Goal: Information Seeking & Learning: Learn about a topic

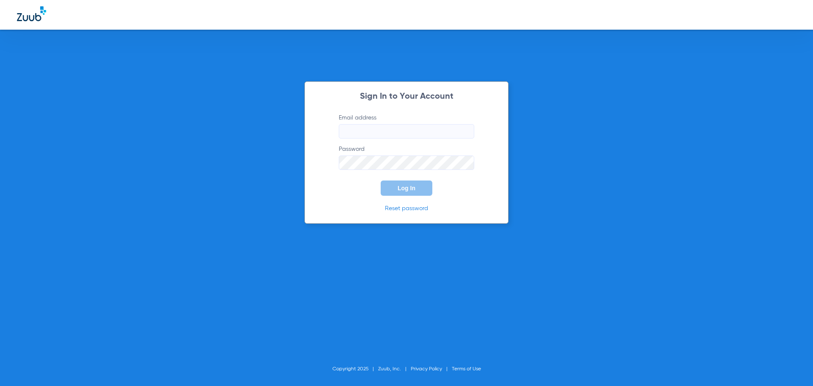
type input "[EMAIL_ADDRESS][DOMAIN_NAME]"
drag, startPoint x: 340, startPoint y: 195, endPoint x: 365, endPoint y: 187, distance: 26.2
click at [346, 192] on form "Email address info@viaverdedental.com Password Log In" at bounding box center [406, 154] width 161 height 82
click at [393, 186] on button "Log In" at bounding box center [407, 187] width 52 height 15
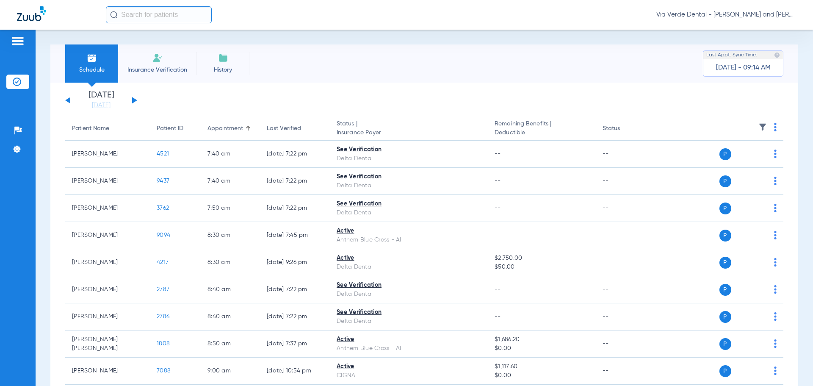
click at [133, 99] on button at bounding box center [134, 100] width 5 height 6
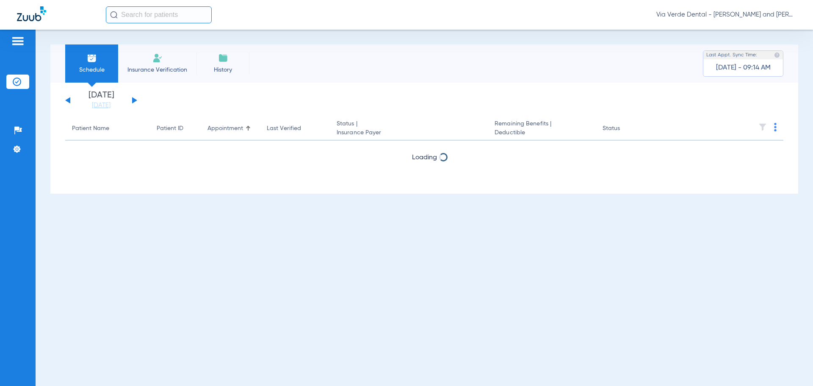
click at [133, 99] on button at bounding box center [134, 100] width 5 height 6
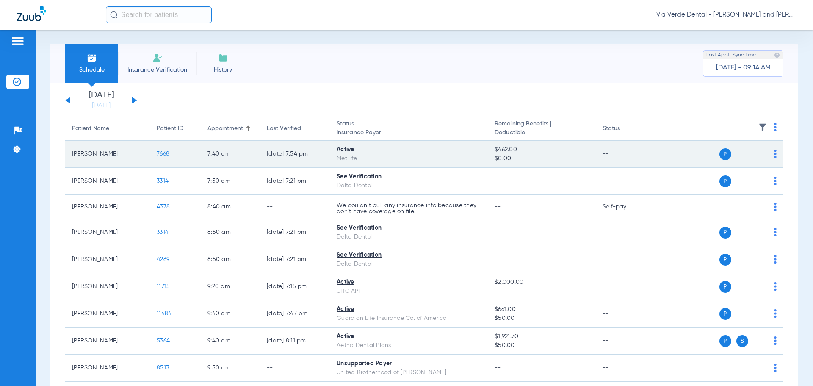
click at [165, 152] on span "7668" at bounding box center [163, 154] width 13 height 6
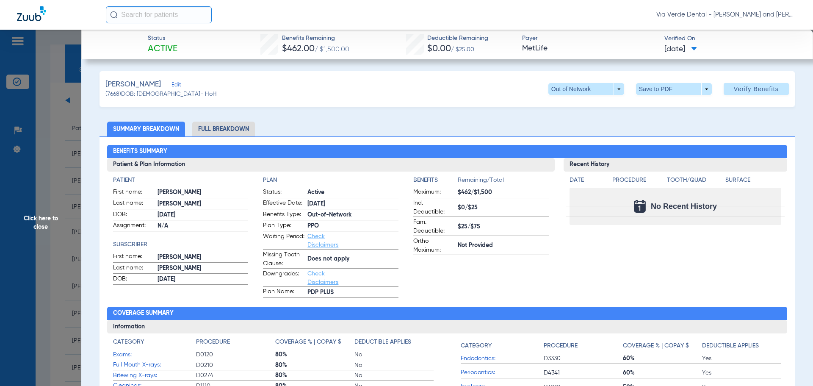
click at [230, 128] on li "Full Breakdown" at bounding box center [223, 129] width 63 height 15
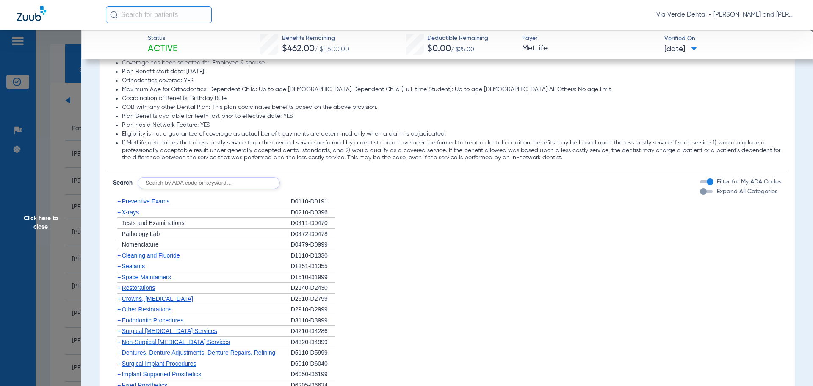
scroll to position [1016, 0]
click at [163, 199] on span "Preventive Exams" at bounding box center [146, 200] width 48 height 7
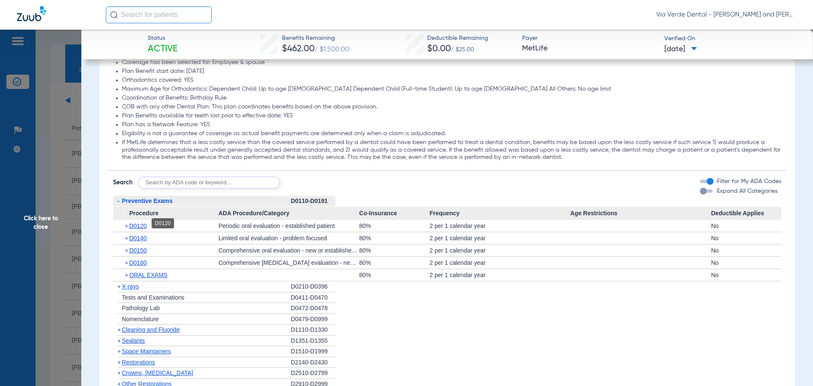
click at [141, 222] on span "D0120" at bounding box center [137, 225] width 17 height 7
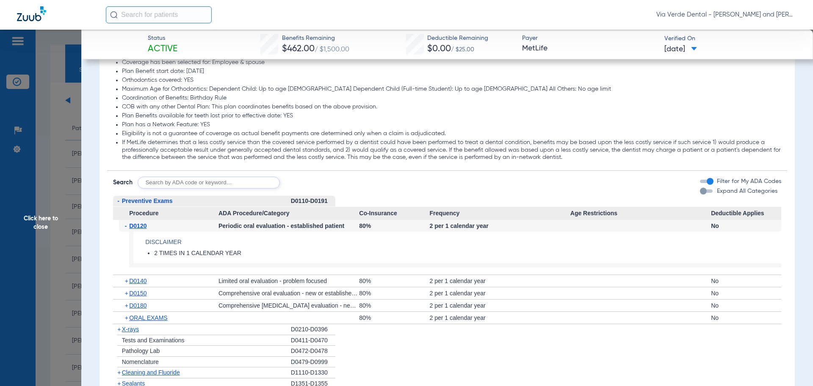
click at [133, 328] on span "X-rays" at bounding box center [130, 329] width 17 height 7
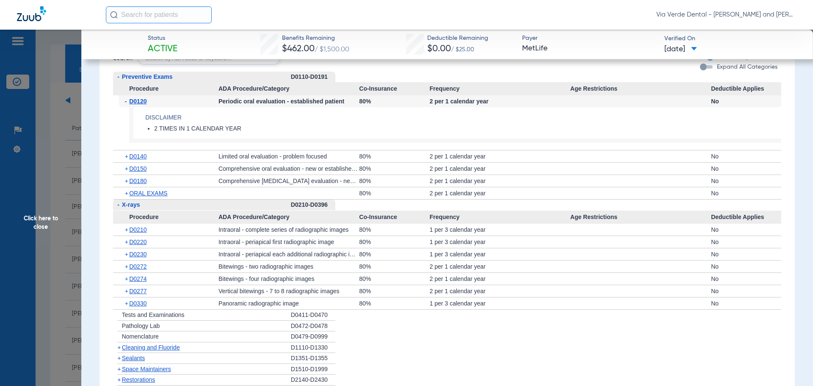
scroll to position [1143, 0]
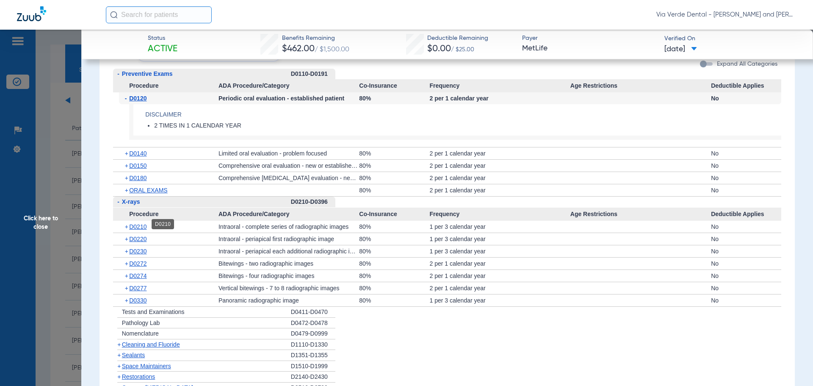
click at [140, 226] on span "D0210" at bounding box center [137, 226] width 17 height 7
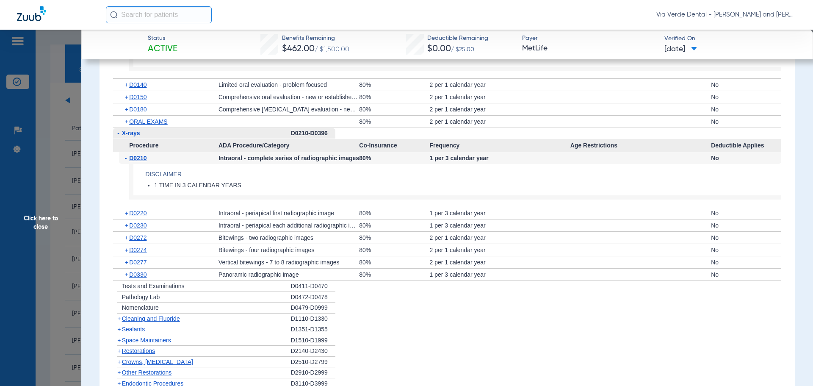
scroll to position [1228, 0]
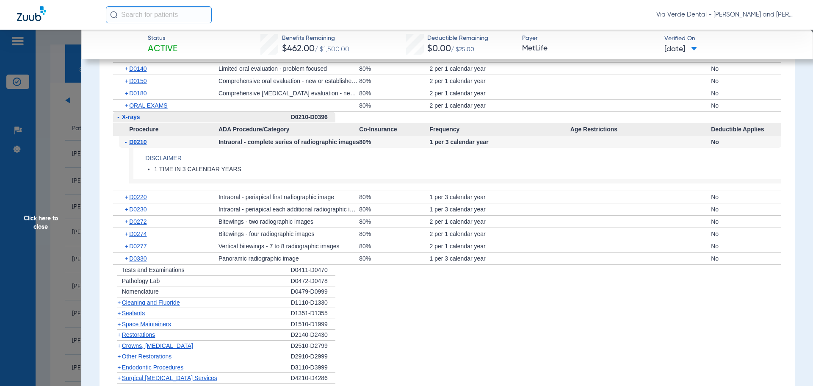
click at [131, 299] on span "Cleaning and Fluoride" at bounding box center [151, 302] width 58 height 7
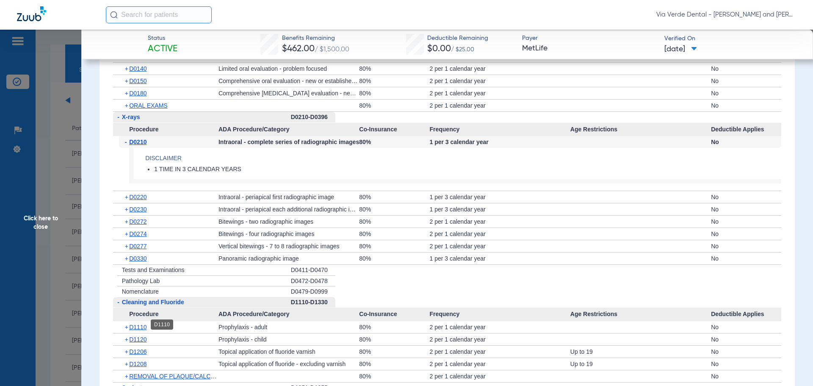
click at [138, 326] on span "D1110" at bounding box center [137, 326] width 17 height 7
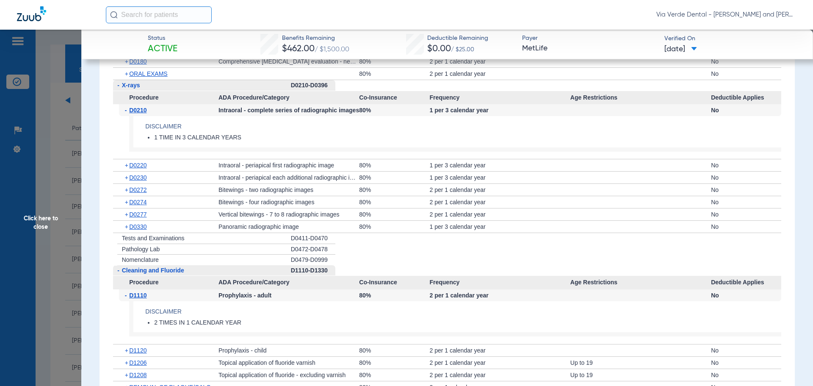
scroll to position [1355, 0]
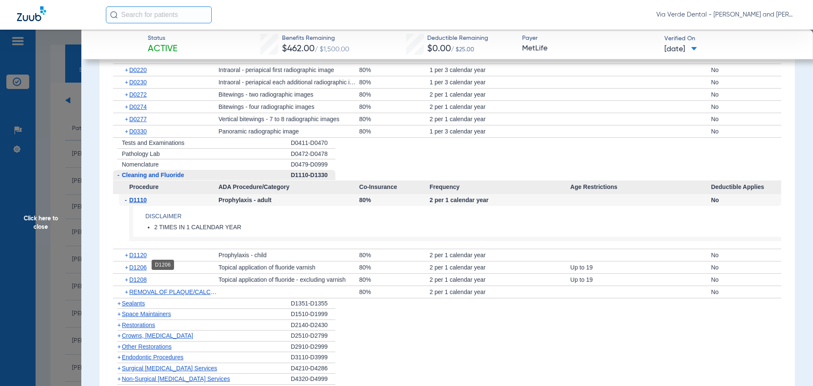
click at [138, 265] on span "D1206" at bounding box center [137, 267] width 17 height 7
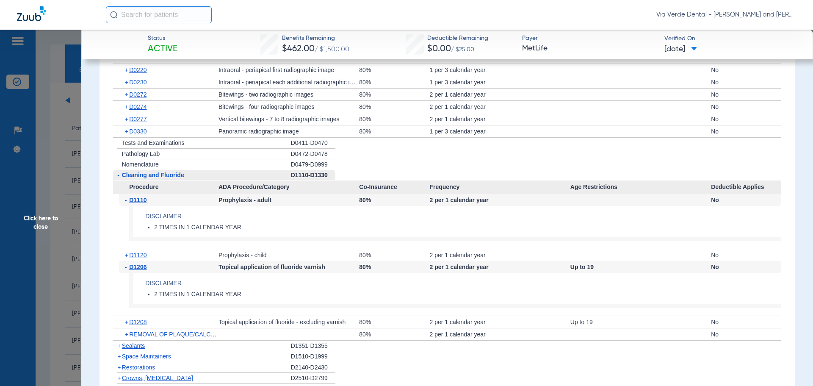
click at [125, 342] on span "Sealants" at bounding box center [133, 345] width 23 height 7
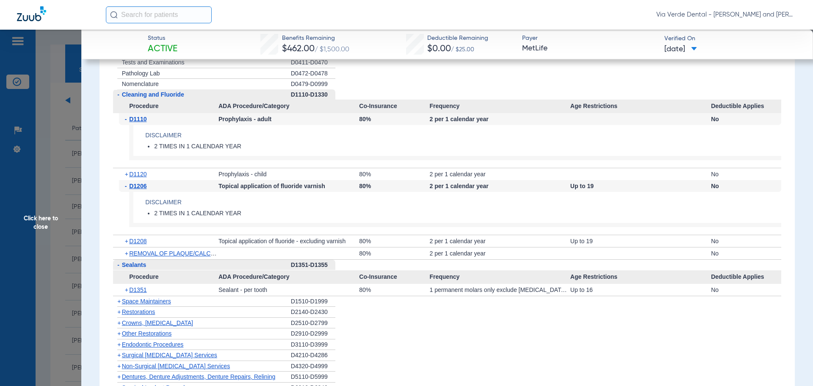
scroll to position [1482, 0]
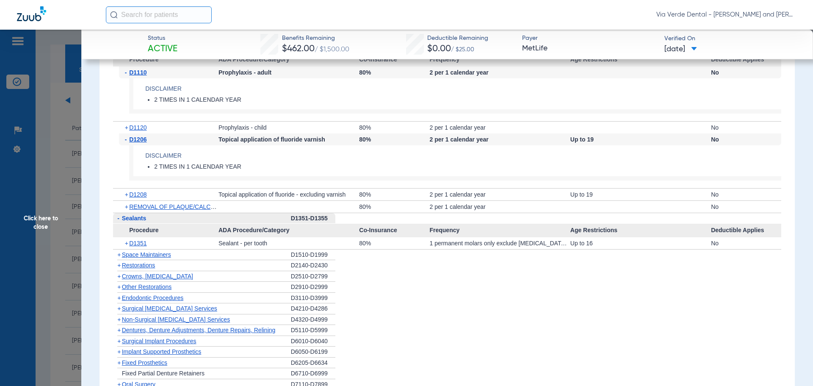
click at [142, 274] on span "Crowns, Inlays and Onlays" at bounding box center [157, 276] width 71 height 7
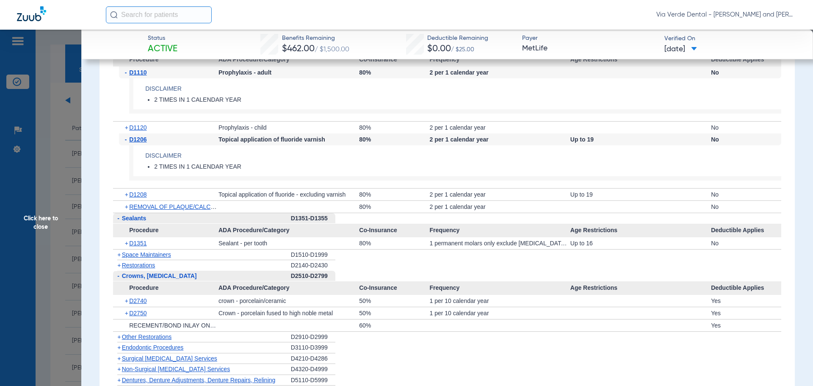
click at [171, 365] on span "Non-Surgical Periodontal Services" at bounding box center [176, 368] width 108 height 7
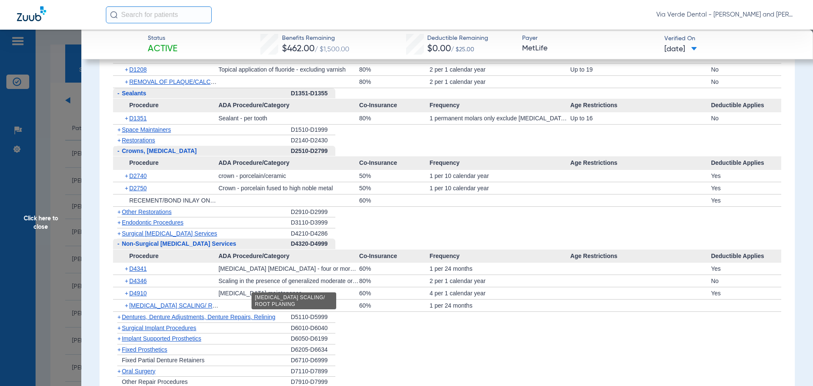
scroll to position [1609, 0]
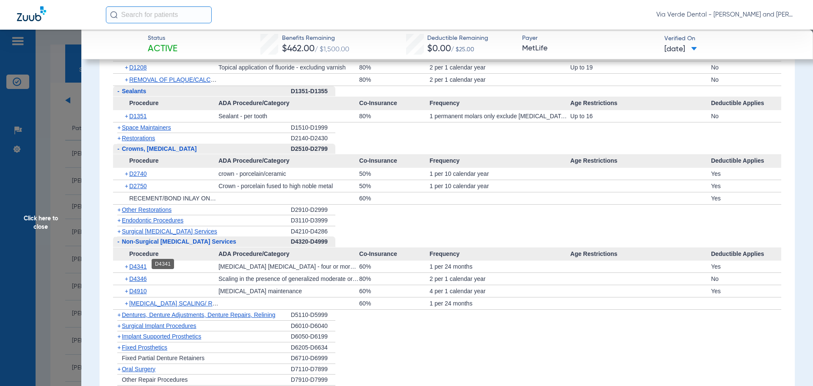
click at [143, 263] on span "D4341" at bounding box center [137, 266] width 17 height 7
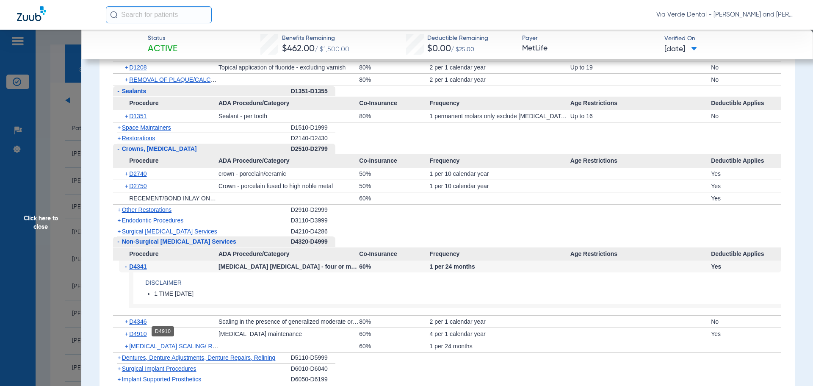
click at [141, 330] on span "D4910" at bounding box center [137, 333] width 17 height 7
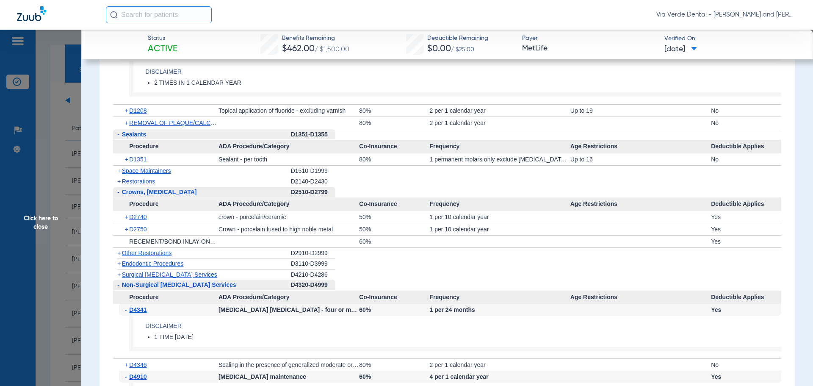
scroll to position [1524, 0]
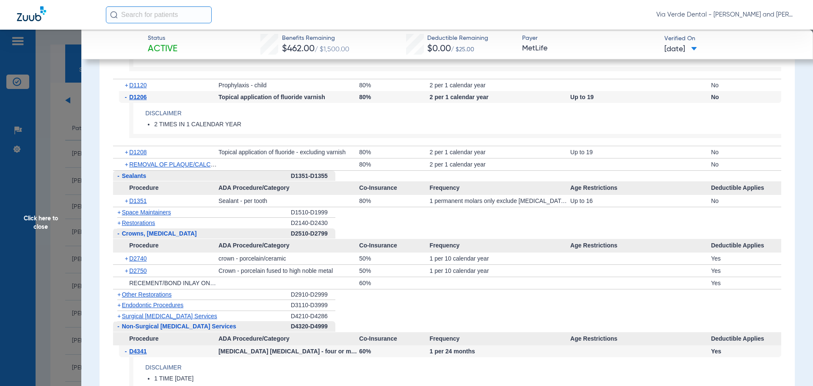
drag, startPoint x: 61, startPoint y: 162, endPoint x: 75, endPoint y: 165, distance: 14.4
click at [61, 162] on span "Click here to close" at bounding box center [40, 223] width 81 height 386
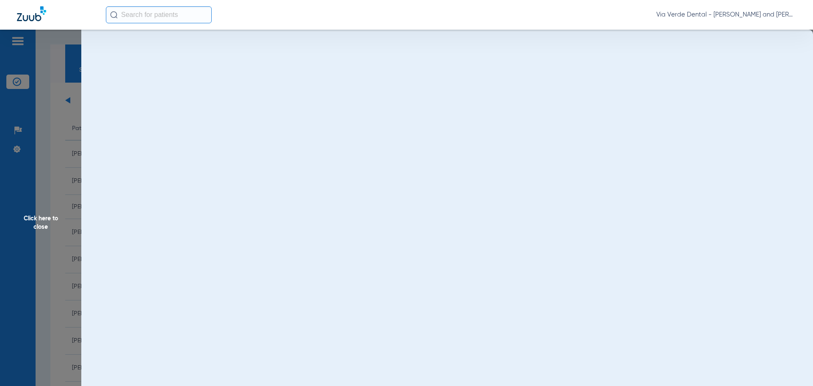
scroll to position [0, 0]
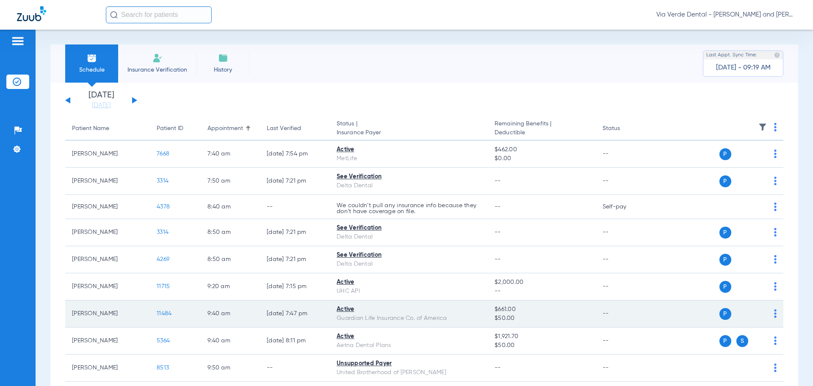
click at [166, 315] on span "11484" at bounding box center [164, 313] width 15 height 6
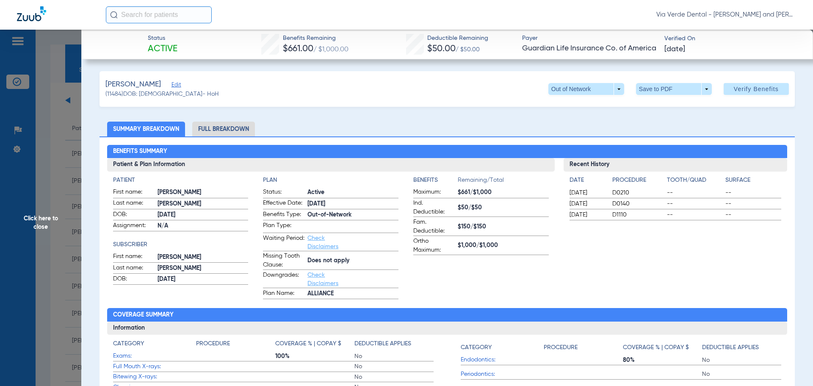
click at [586, 296] on div "Recent History Date Procedure Tooth/Quad Surface 02/14/2025 D0210 -- -- 02/14/2…" at bounding box center [676, 228] width 224 height 141
click at [207, 125] on li "Full Breakdown" at bounding box center [223, 129] width 63 height 15
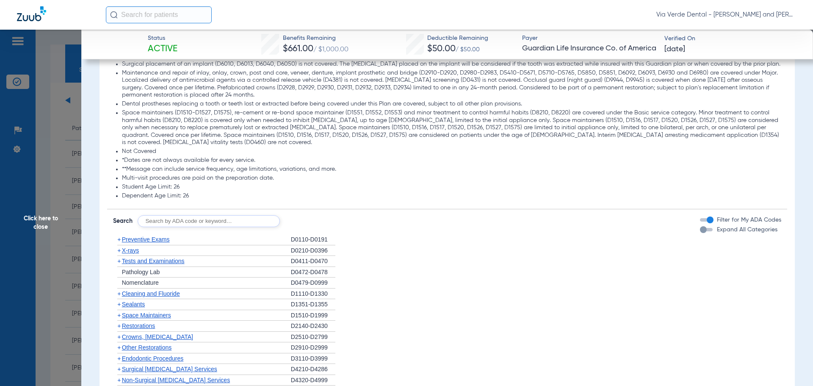
scroll to position [1016, 0]
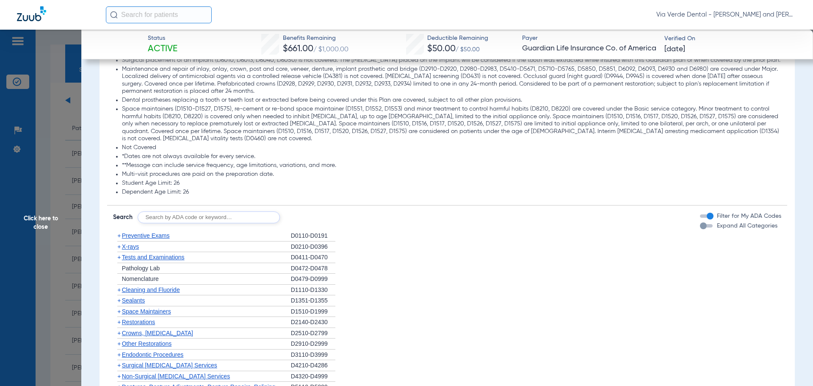
click at [138, 236] on span "Preventive Exams" at bounding box center [146, 235] width 48 height 7
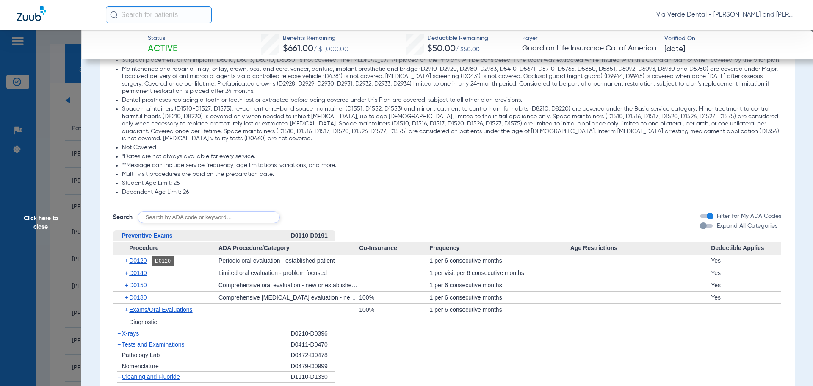
click at [144, 258] on span "D0120" at bounding box center [137, 260] width 17 height 7
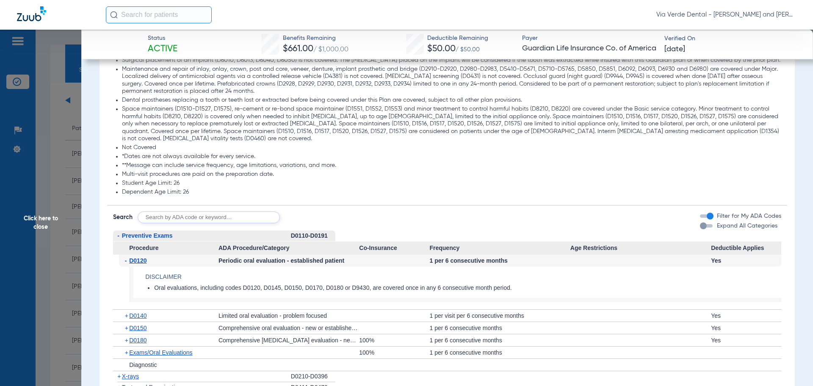
click at [124, 376] on span "X-rays" at bounding box center [130, 376] width 17 height 7
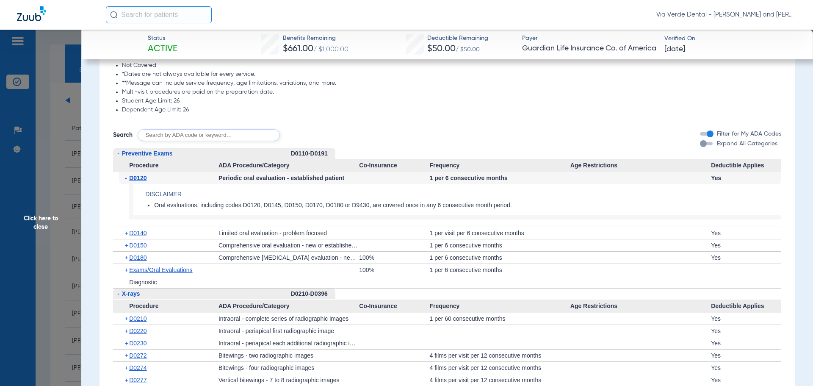
scroll to position [1101, 0]
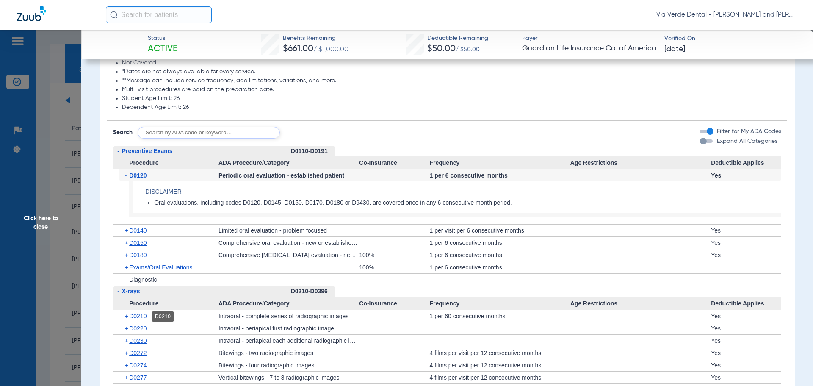
click at [142, 316] on span "D0210" at bounding box center [137, 315] width 17 height 7
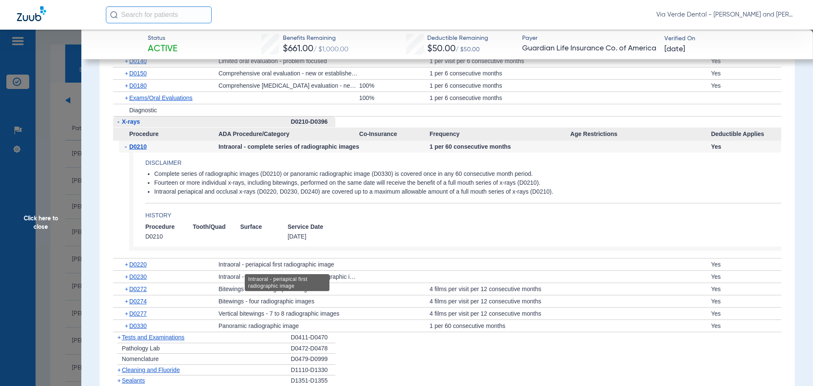
scroll to position [1355, 0]
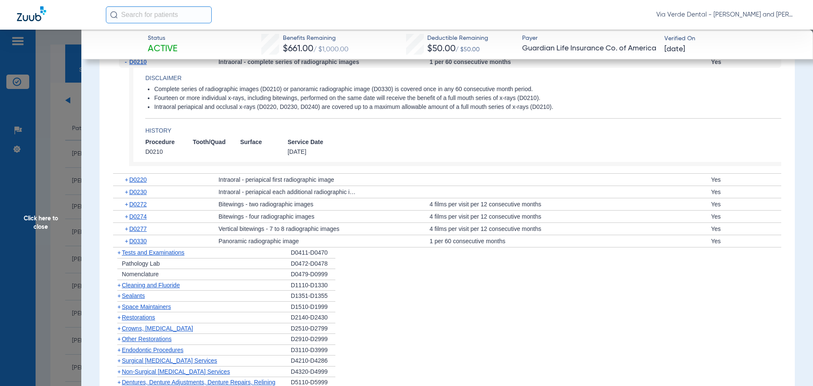
click at [148, 285] on span "Cleaning and Fluoride" at bounding box center [151, 285] width 58 height 7
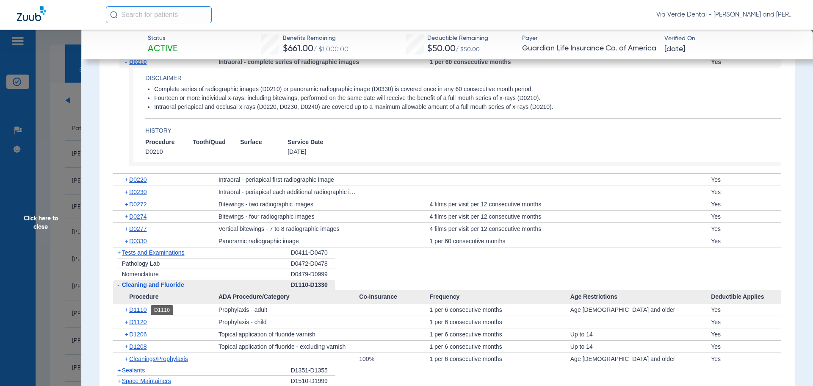
click at [143, 310] on span "D1110" at bounding box center [137, 309] width 17 height 7
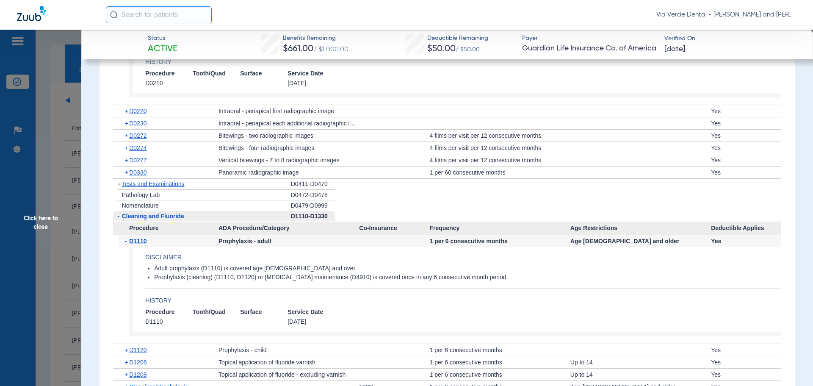
scroll to position [1440, 0]
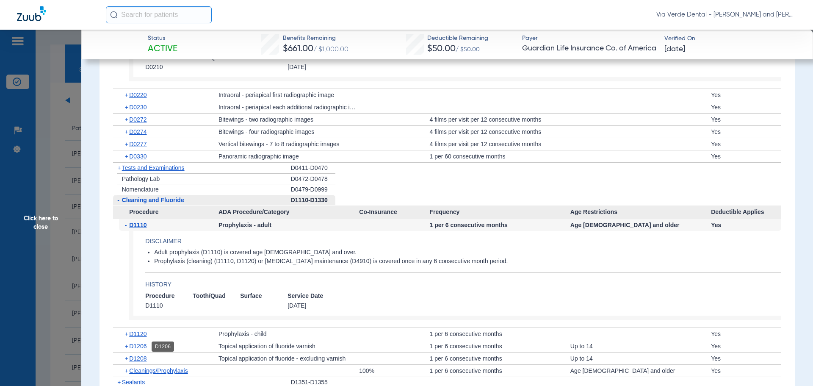
click at [140, 346] on span "D1206" at bounding box center [137, 346] width 17 height 7
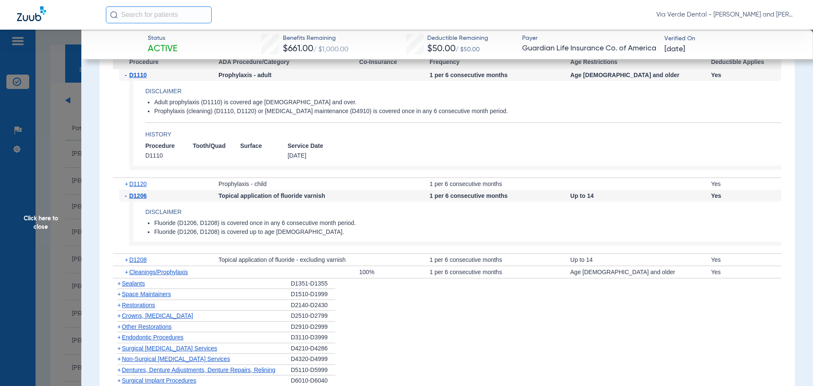
scroll to position [1609, 0]
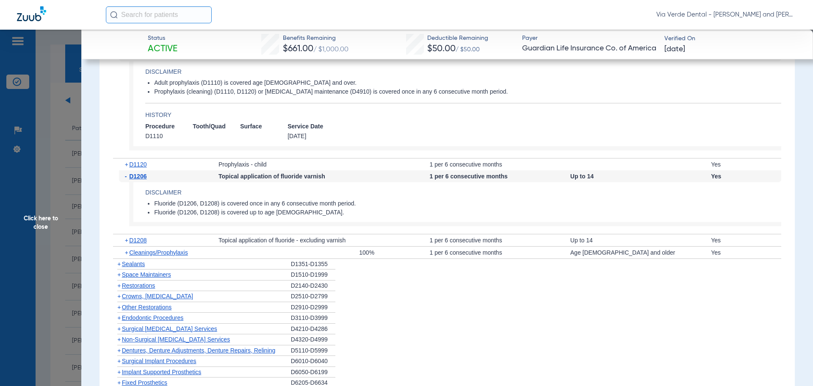
click at [128, 339] on span "Non-Surgical Periodontal Services" at bounding box center [176, 339] width 108 height 7
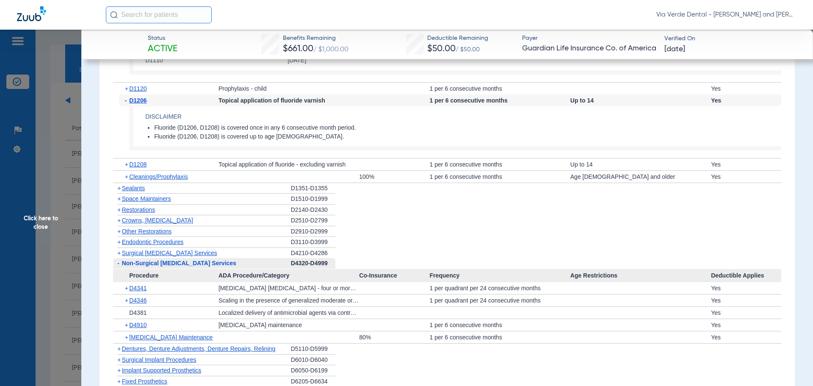
scroll to position [1694, 0]
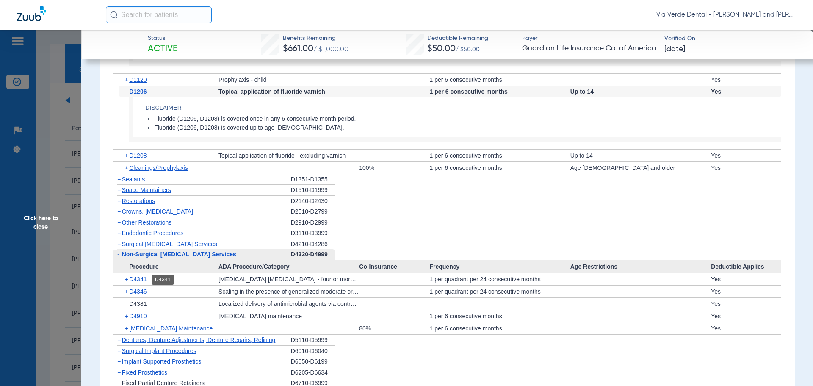
click at [144, 279] on span "D4341" at bounding box center [137, 279] width 17 height 7
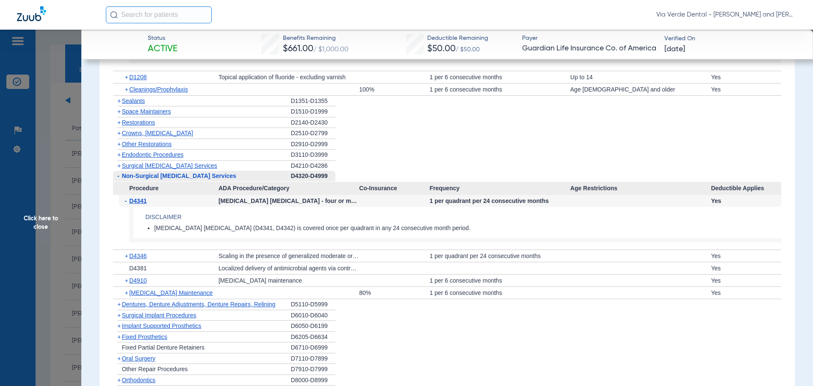
scroll to position [1778, 0]
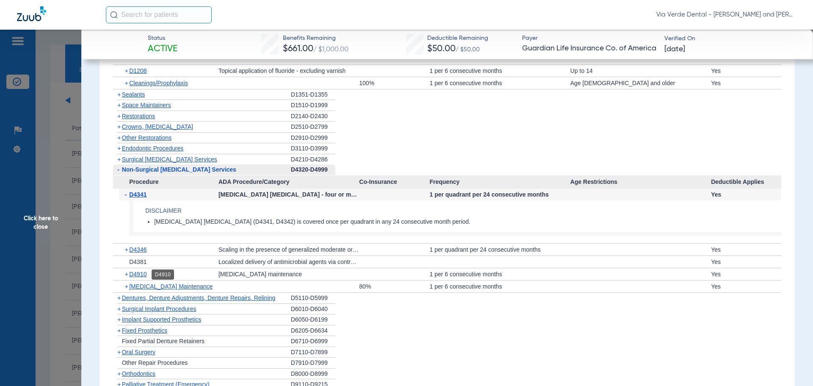
click at [141, 273] on span "D4910" at bounding box center [137, 274] width 17 height 7
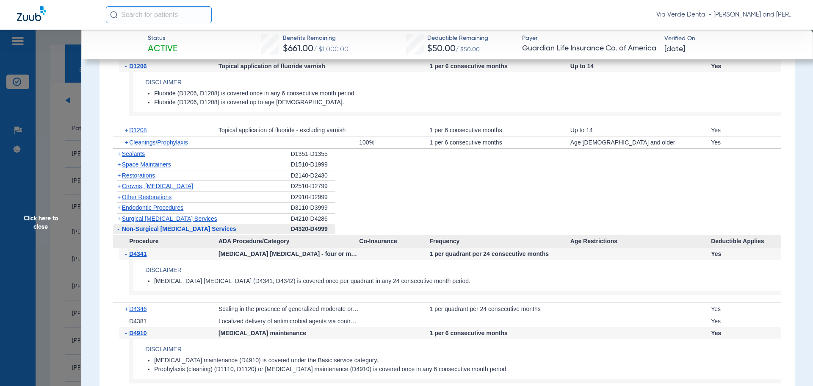
scroll to position [1609, 0]
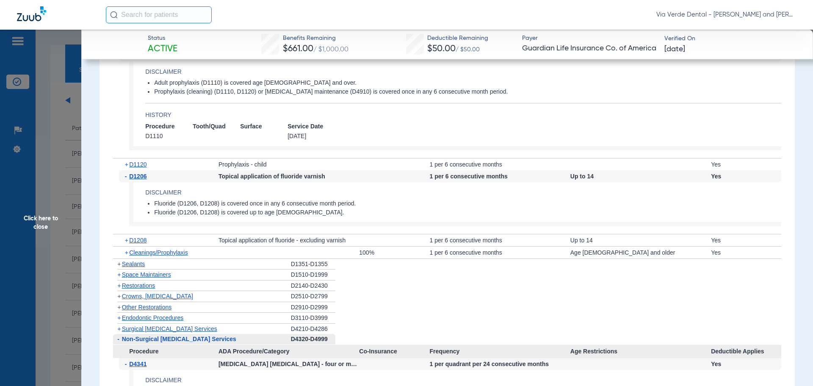
click at [130, 264] on span "Sealants" at bounding box center [133, 263] width 23 height 7
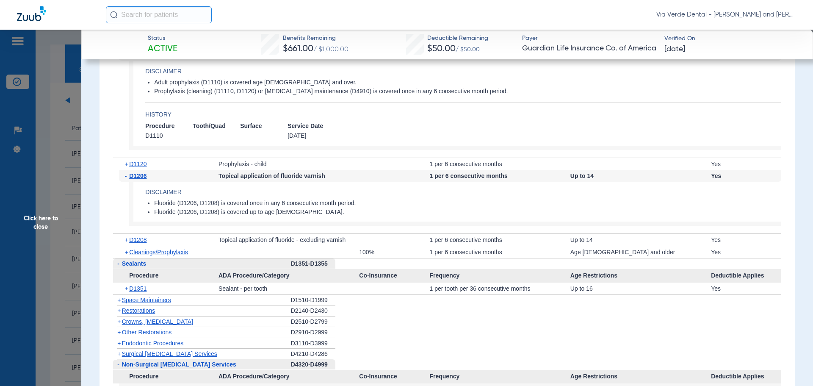
click at [41, 168] on span "Click here to close" at bounding box center [40, 223] width 81 height 386
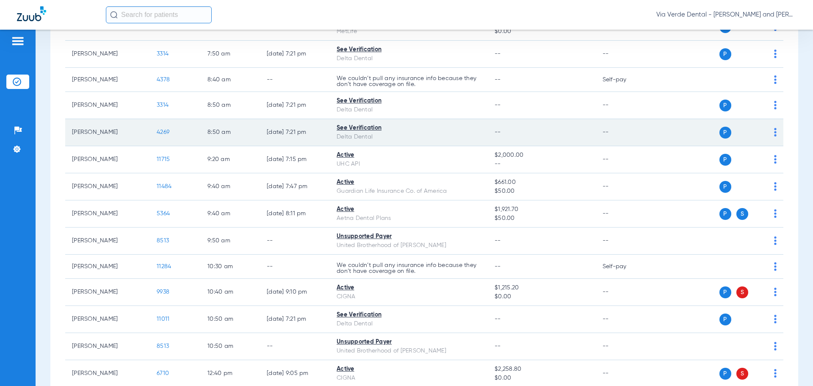
scroll to position [169, 0]
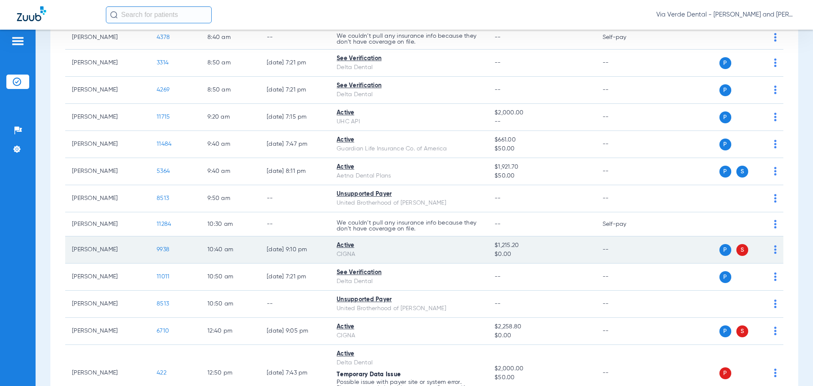
click at [164, 246] on td "9938" at bounding box center [175, 249] width 51 height 27
click at [164, 249] on span "9938" at bounding box center [163, 249] width 13 height 6
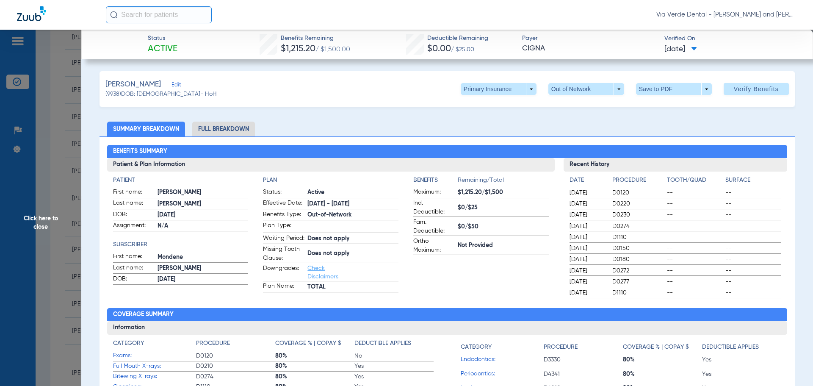
click at [208, 132] on li "Full Breakdown" at bounding box center [223, 129] width 63 height 15
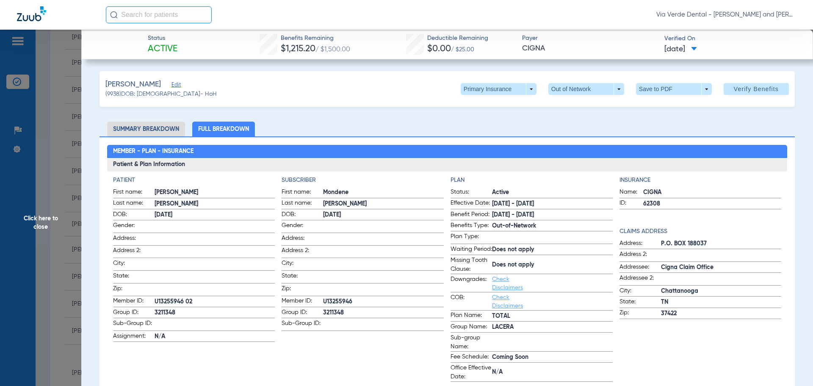
click at [208, 132] on li "Full Breakdown" at bounding box center [223, 129] width 63 height 15
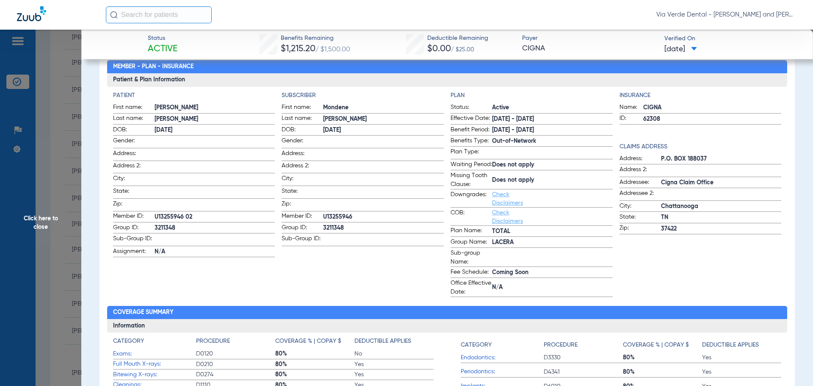
click at [201, 227] on span "3211348" at bounding box center [215, 228] width 121 height 9
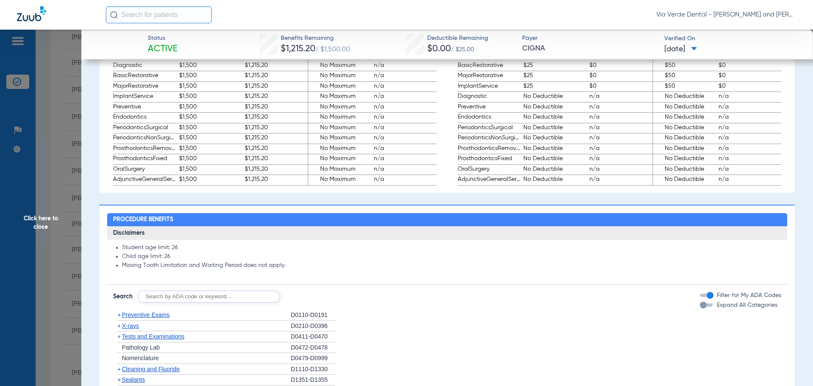
scroll to position [550, 0]
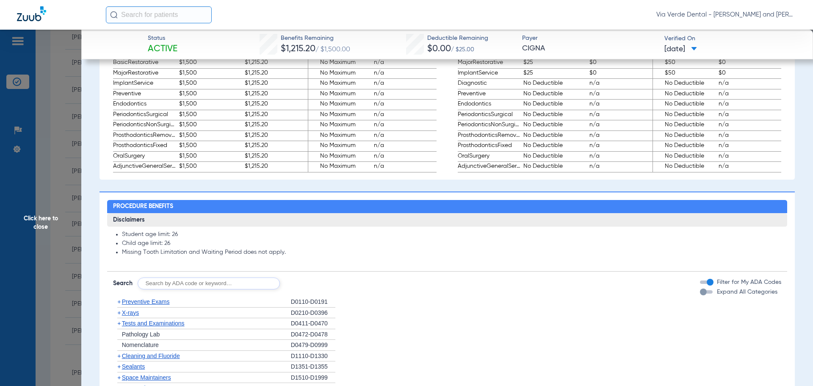
click at [135, 305] on span "Preventive Exams" at bounding box center [146, 301] width 48 height 7
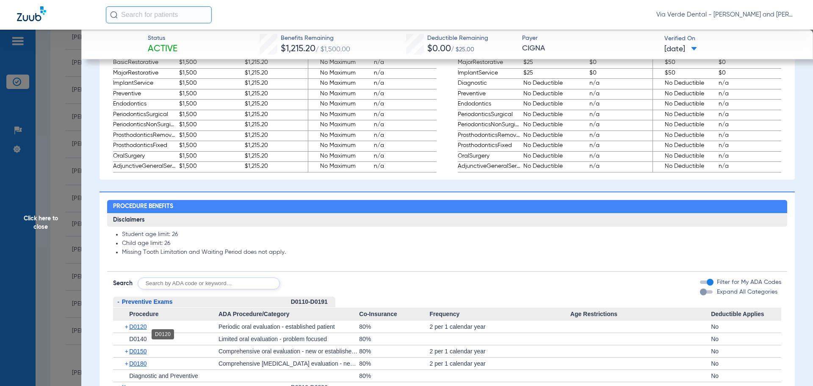
click at [140, 330] on span "D0120" at bounding box center [137, 326] width 17 height 7
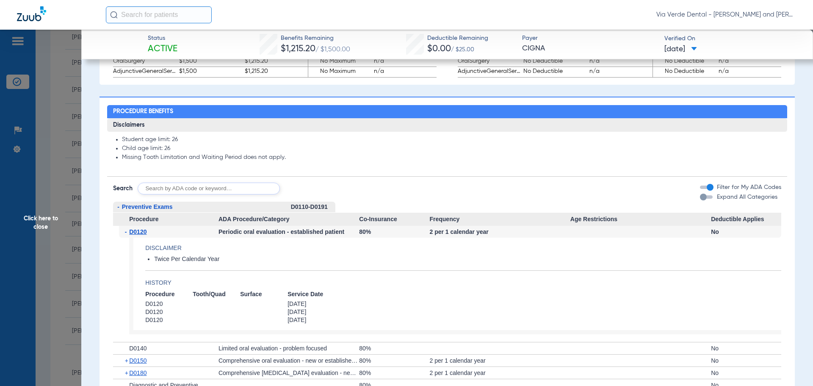
scroll to position [720, 0]
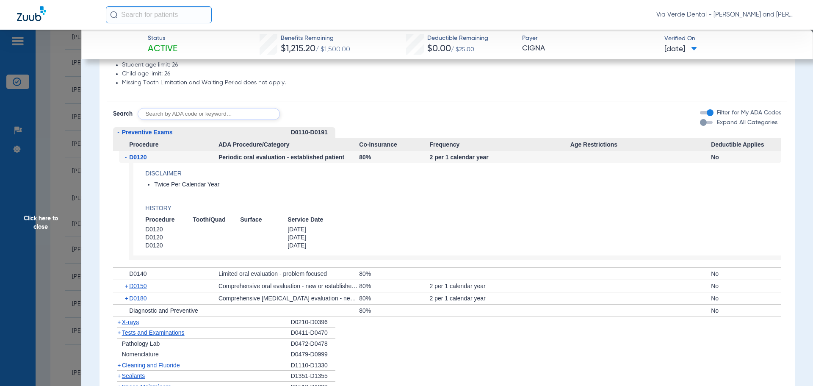
drag, startPoint x: 135, startPoint y: 329, endPoint x: 165, endPoint y: 329, distance: 29.6
click at [135, 325] on span "X-rays" at bounding box center [130, 321] width 17 height 7
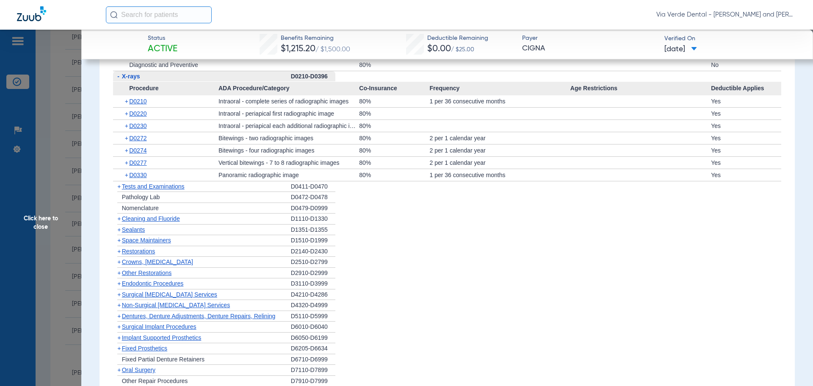
scroll to position [1016, 0]
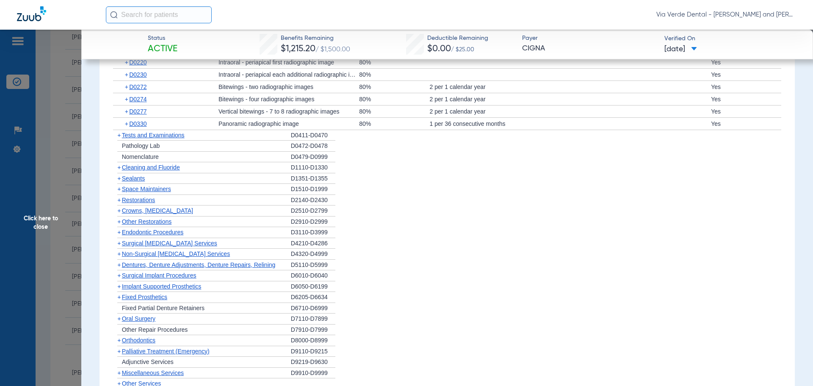
drag, startPoint x: 138, startPoint y: 217, endPoint x: 142, endPoint y: 214, distance: 4.9
click at [138, 214] on span "Crowns, Inlays and Onlays" at bounding box center [157, 210] width 71 height 7
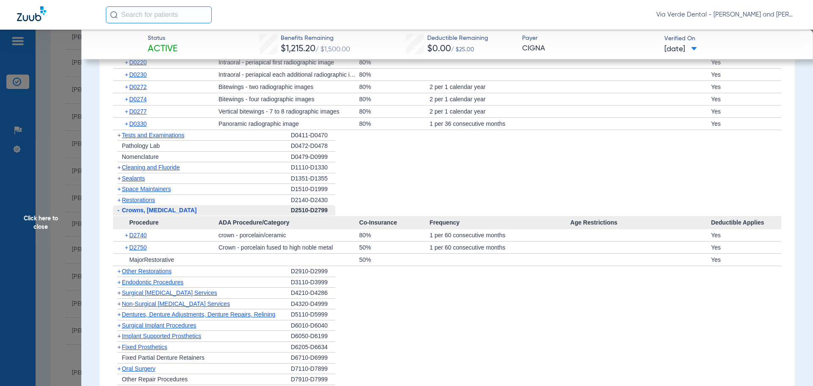
click at [150, 307] on span "Non-Surgical Periodontal Services" at bounding box center [176, 303] width 108 height 7
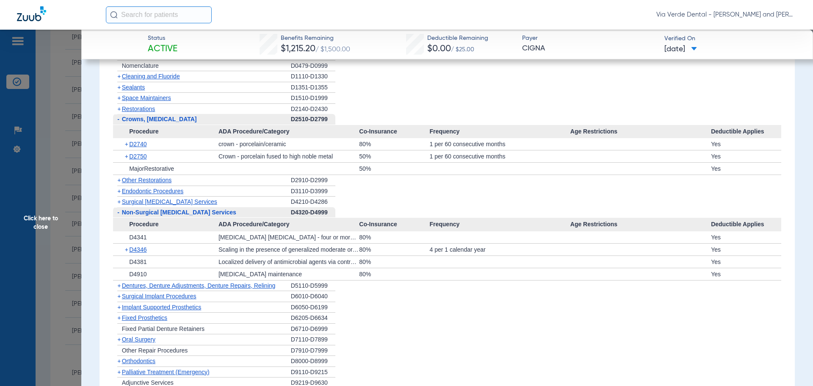
scroll to position [1143, 0]
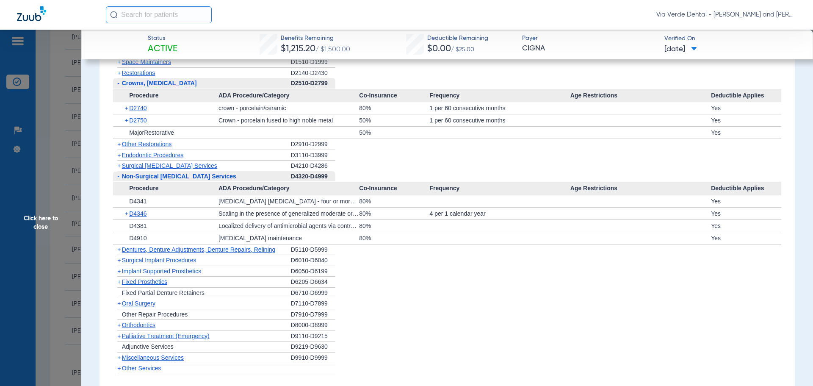
click at [31, 254] on span "Click here to close" at bounding box center [40, 223] width 81 height 386
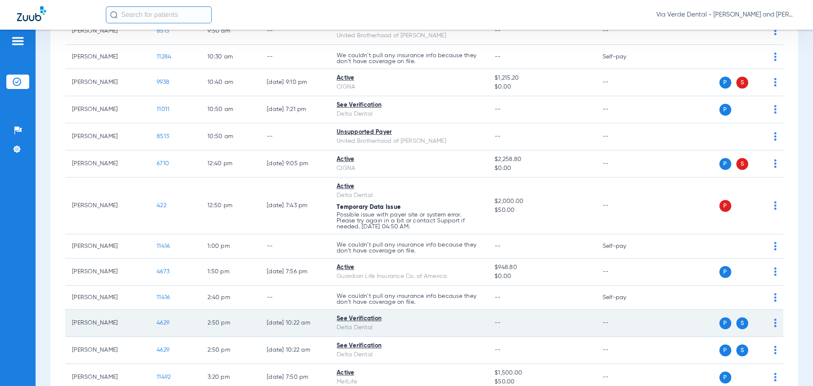
scroll to position [381, 0]
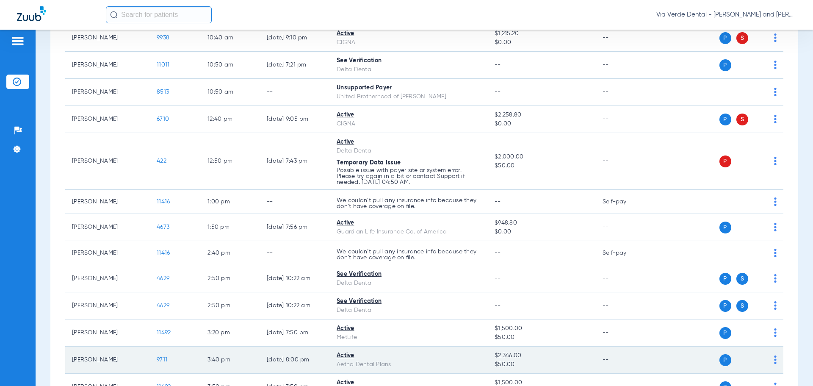
click at [159, 358] on span "9711" at bounding box center [162, 360] width 11 height 6
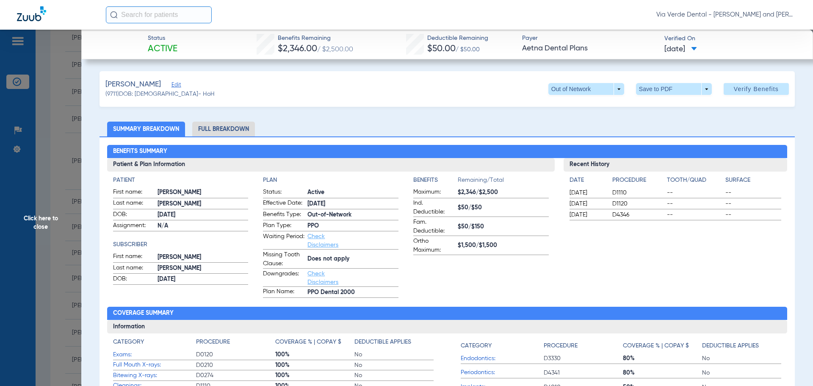
click at [216, 131] on li "Full Breakdown" at bounding box center [223, 129] width 63 height 15
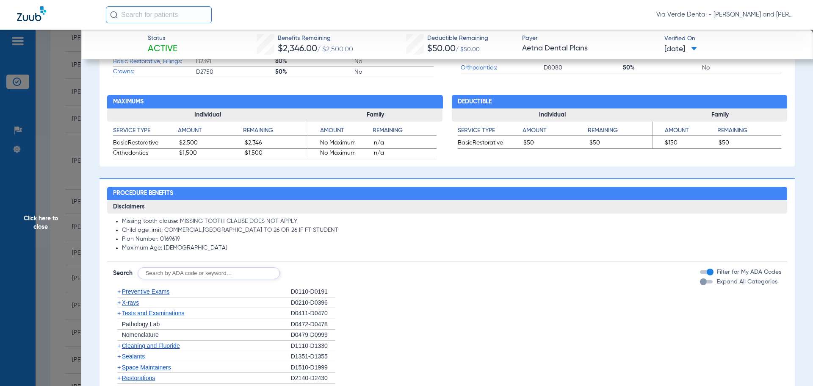
scroll to position [466, 0]
click at [166, 293] on span "Preventive Exams" at bounding box center [146, 291] width 48 height 7
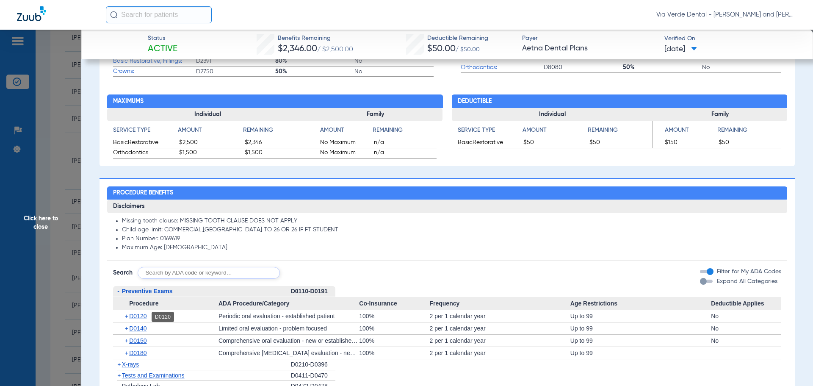
click at [136, 317] on span "D0120" at bounding box center [137, 315] width 17 height 7
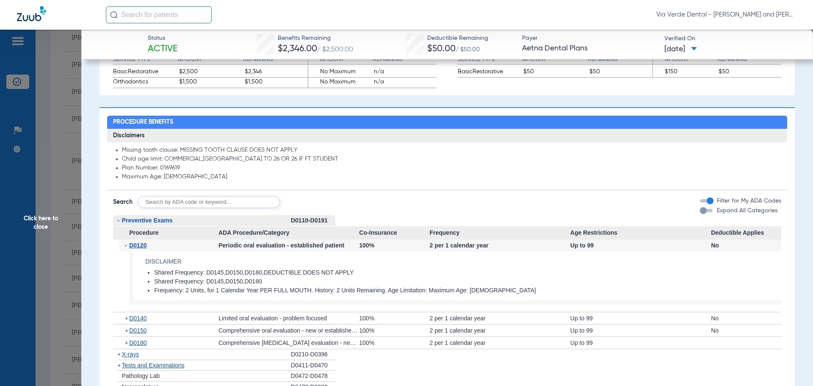
scroll to position [550, 0]
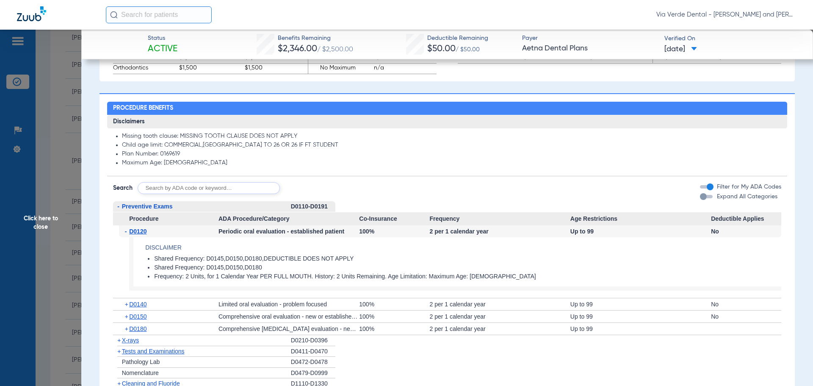
click at [53, 185] on span "Click here to close" at bounding box center [40, 223] width 81 height 386
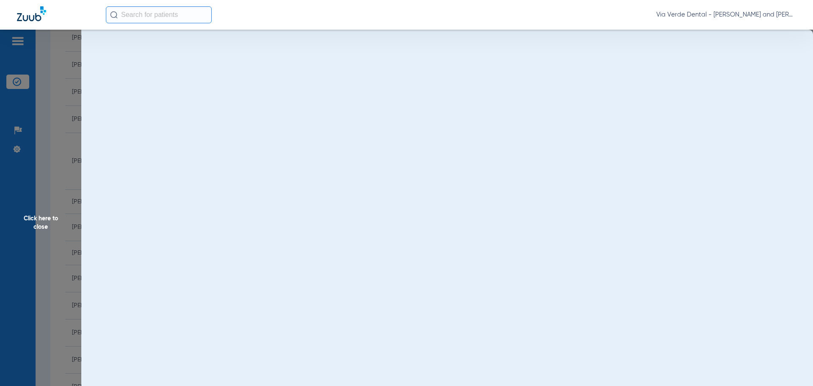
scroll to position [0, 0]
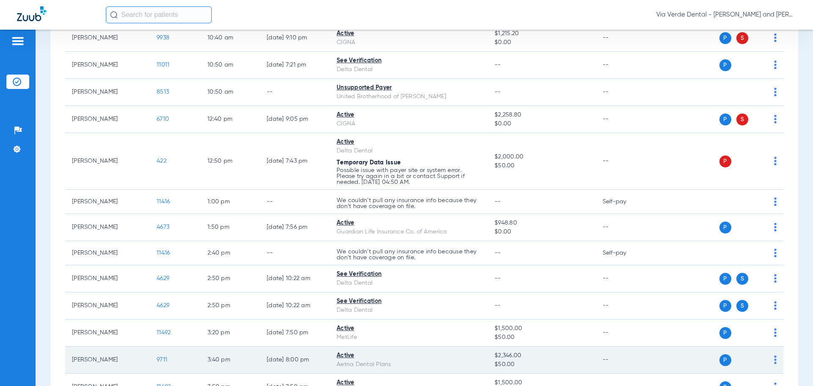
click at [91, 362] on td "Jeffrey Mejia" at bounding box center [107, 359] width 85 height 27
click at [163, 358] on span "9711" at bounding box center [162, 360] width 11 height 6
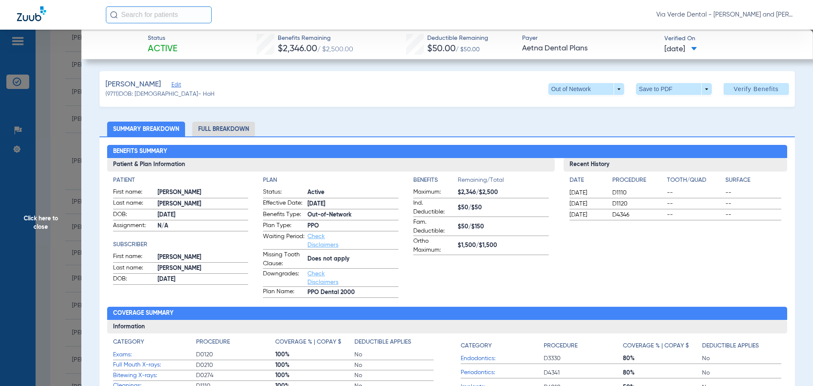
click at [249, 130] on li "Full Breakdown" at bounding box center [223, 129] width 63 height 15
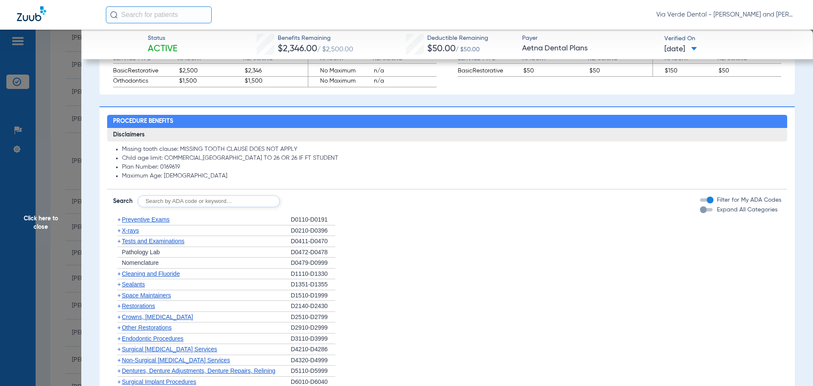
scroll to position [550, 0]
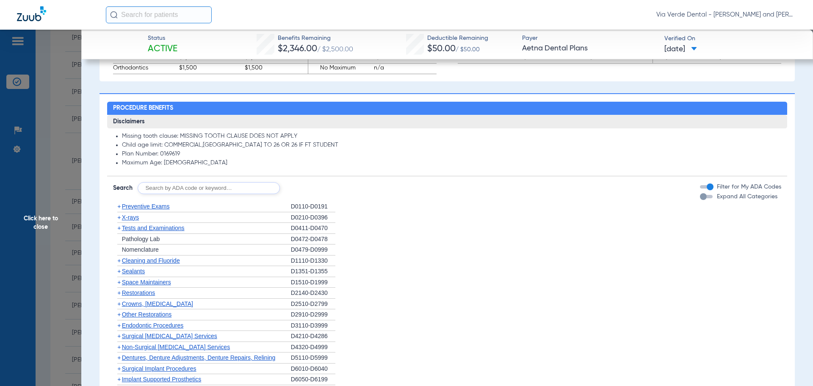
click at [154, 209] on span "Preventive Exams" at bounding box center [146, 206] width 48 height 7
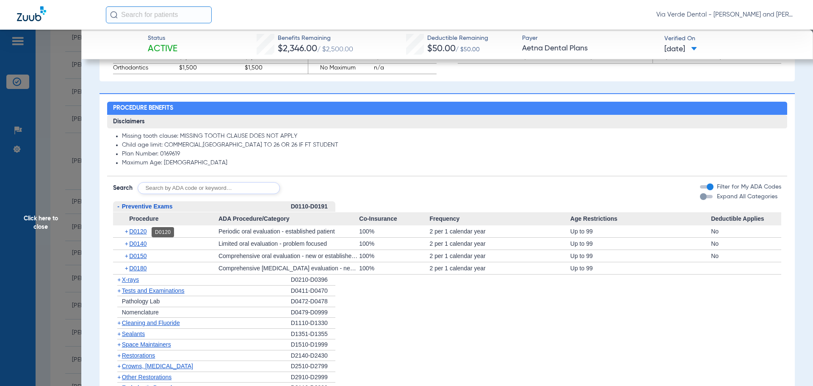
click at [140, 230] on span "D0120" at bounding box center [137, 231] width 17 height 7
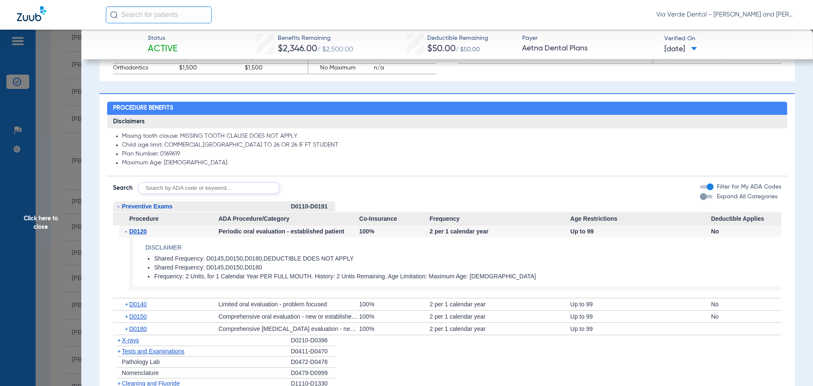
click at [128, 341] on span "X-rays" at bounding box center [130, 340] width 17 height 7
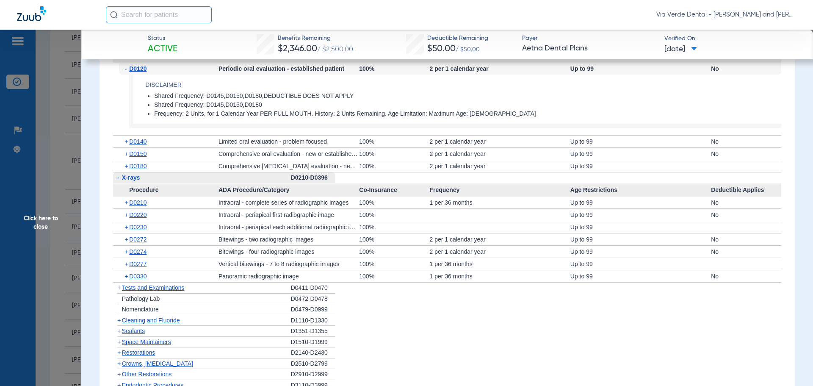
scroll to position [762, 0]
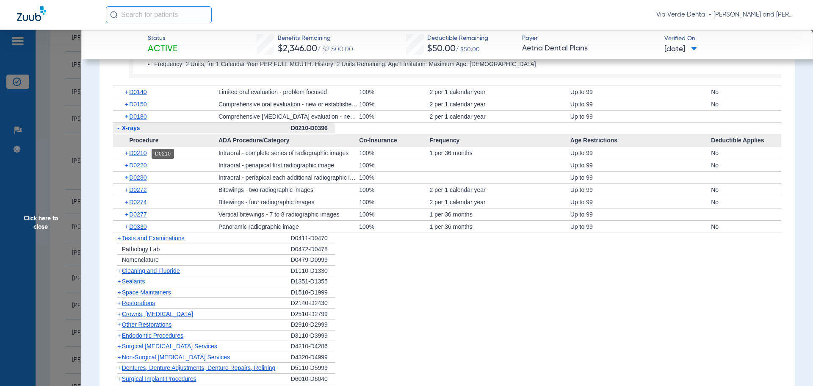
click at [135, 155] on span "D0210" at bounding box center [137, 152] width 17 height 7
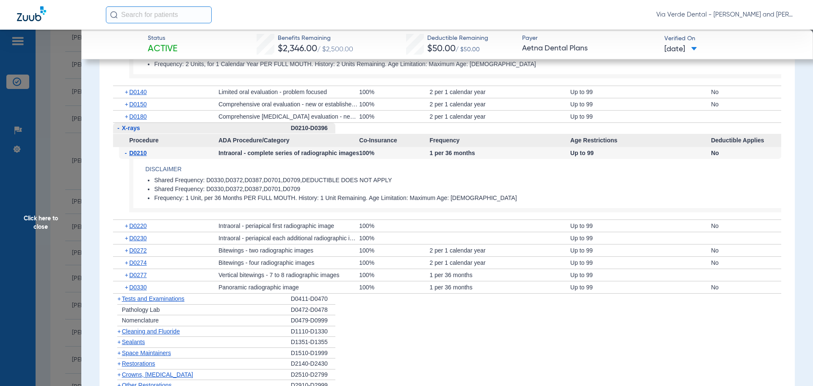
click at [139, 335] on span "Cleaning and Fluoride" at bounding box center [151, 331] width 58 height 7
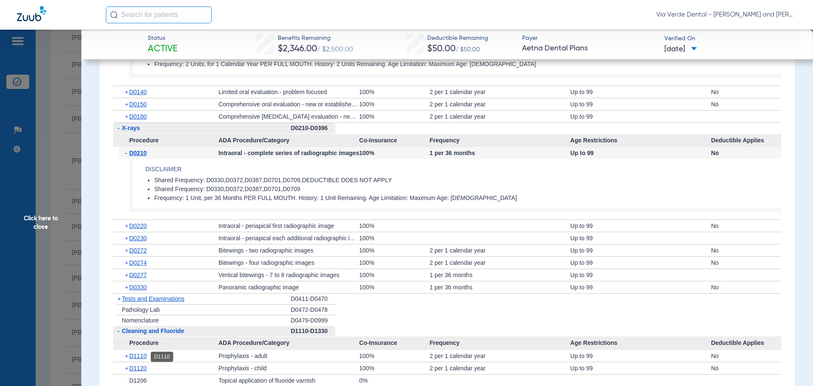
click at [137, 358] on span "D1110" at bounding box center [137, 355] width 17 height 7
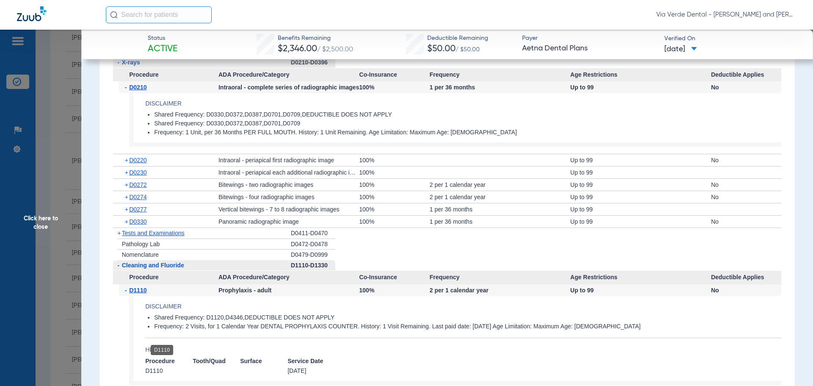
scroll to position [932, 0]
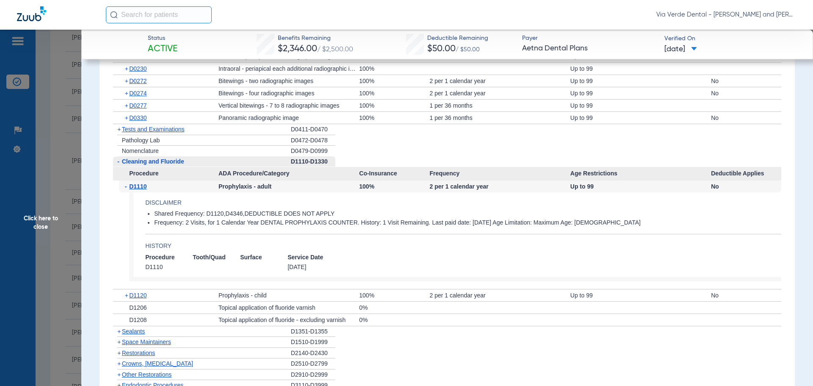
click at [135, 366] on span "Crowns, Inlays and Onlays" at bounding box center [157, 363] width 71 height 7
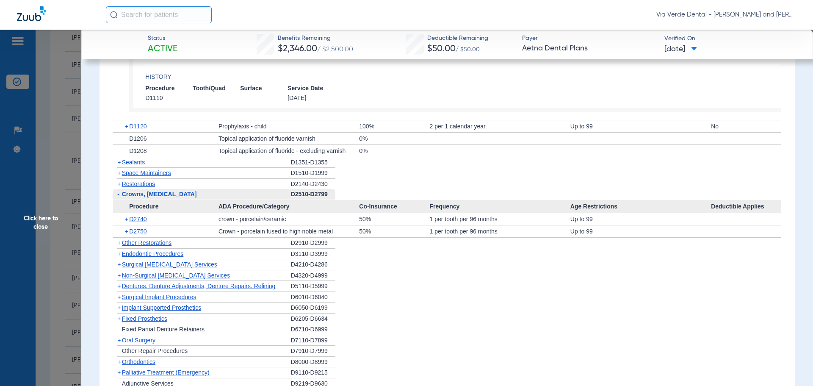
scroll to position [1101, 0]
click at [157, 275] on span "Non-Surgical Periodontal Services" at bounding box center [176, 274] width 108 height 7
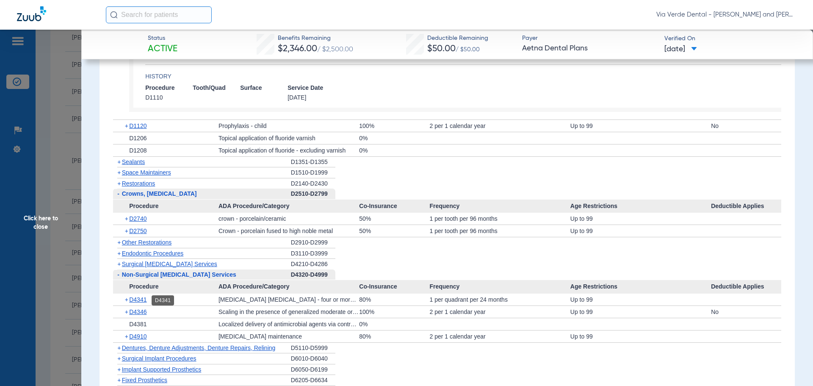
click at [133, 299] on span "D4341" at bounding box center [137, 299] width 17 height 7
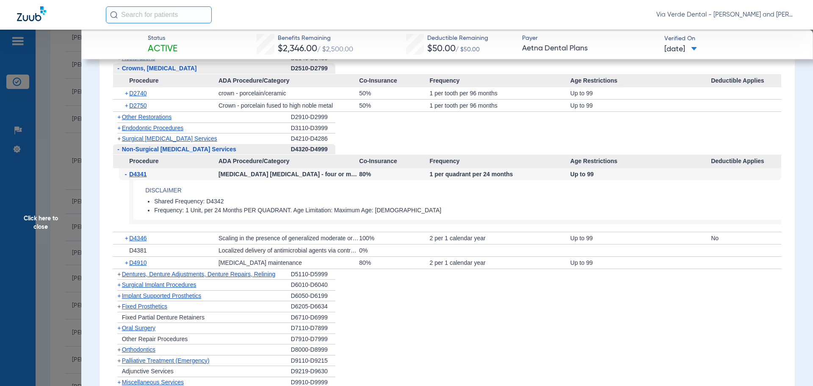
scroll to position [1228, 0]
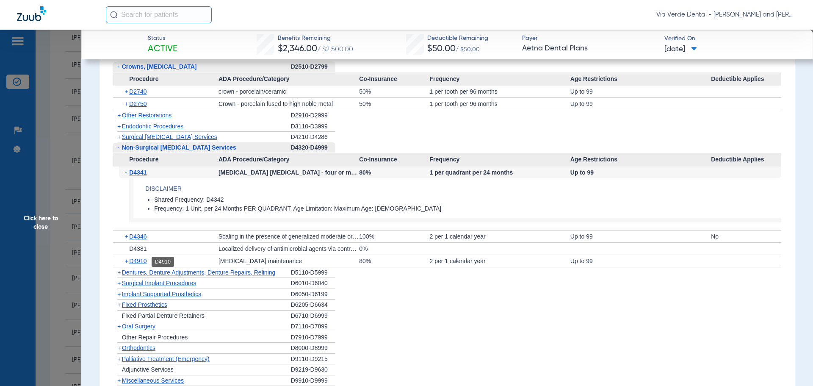
click at [141, 262] on span "D4910" at bounding box center [137, 260] width 17 height 7
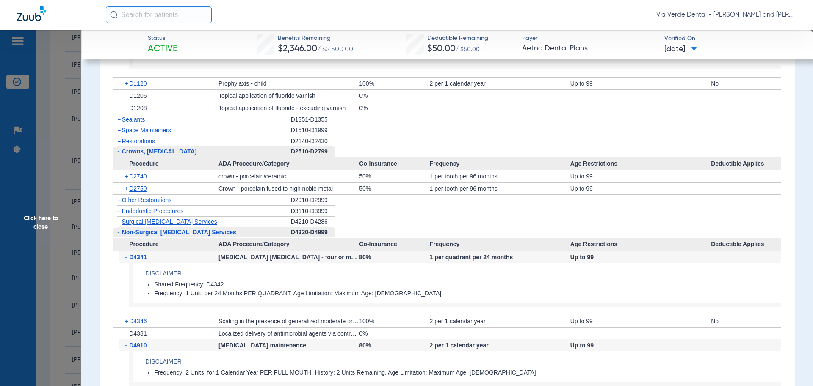
scroll to position [1059, 0]
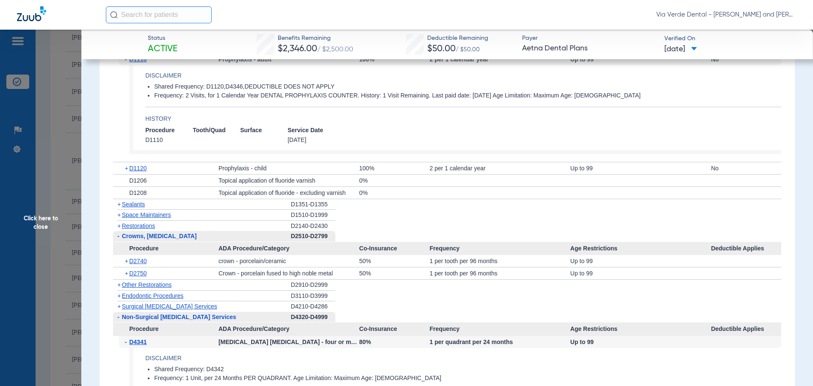
click at [141, 205] on span "Sealants" at bounding box center [133, 204] width 23 height 7
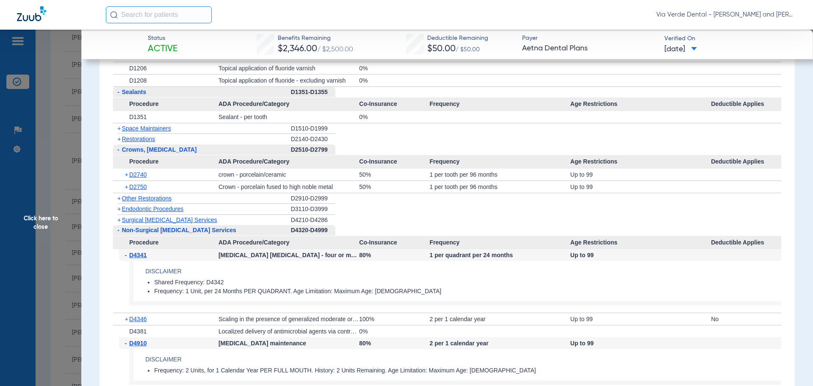
scroll to position [1186, 0]
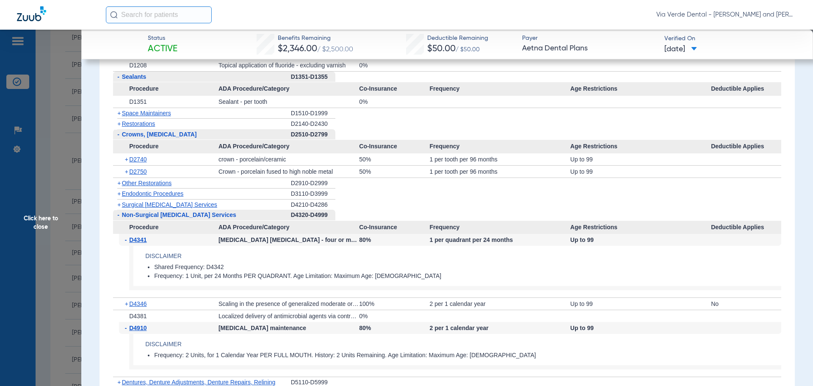
click at [64, 138] on span "Click here to close" at bounding box center [40, 223] width 81 height 386
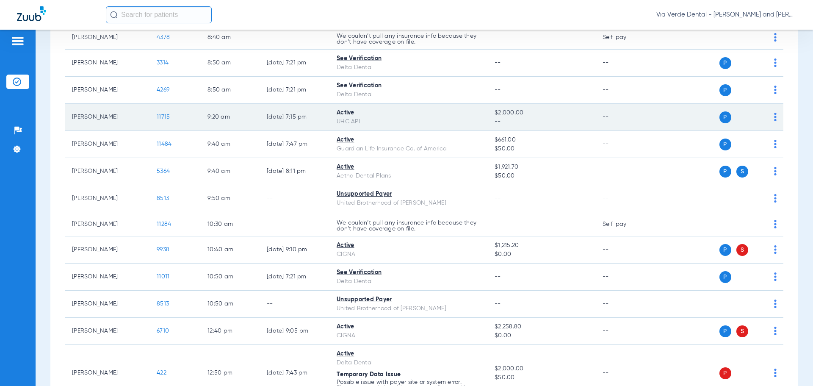
scroll to position [127, 0]
